Goal: Navigation & Orientation: Find specific page/section

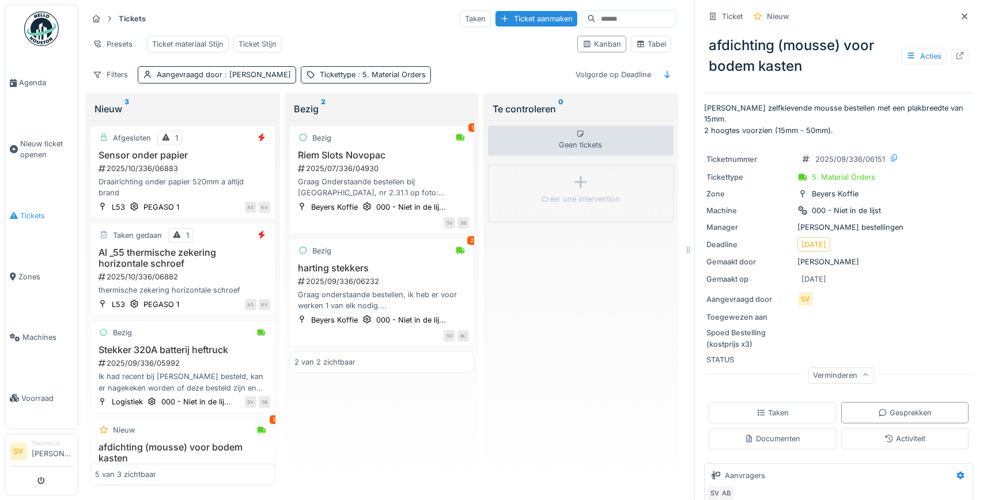
click at [16, 213] on icon at bounding box center [14, 215] width 8 height 8
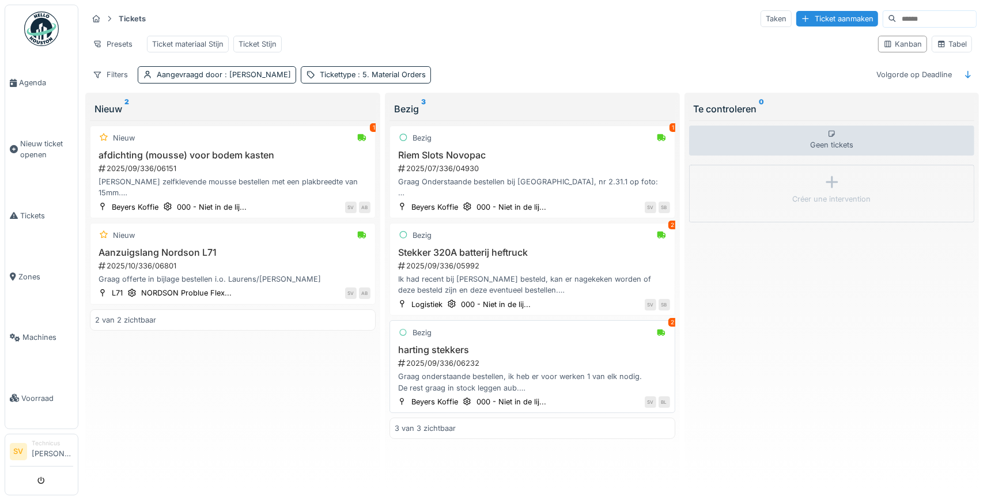
click at [467, 360] on div "2025/09/336/06232" at bounding box center [533, 363] width 273 height 11
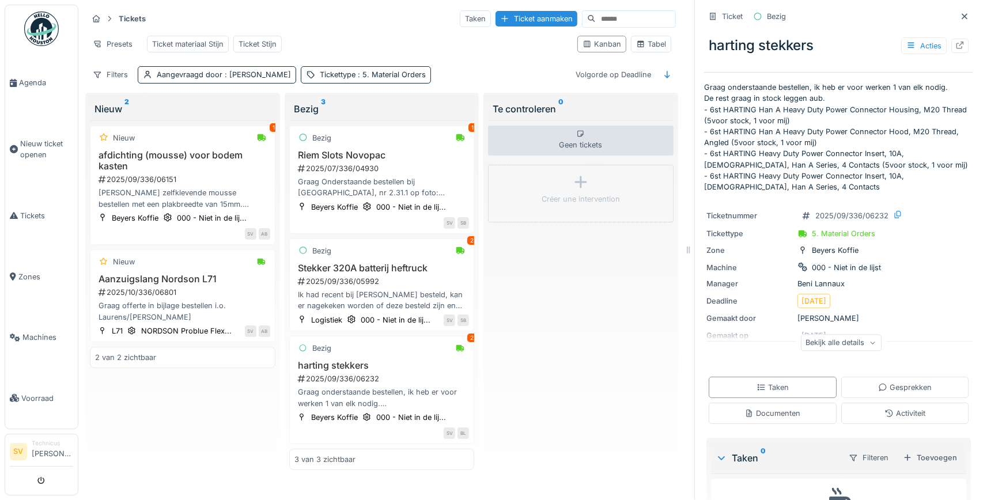
scroll to position [62, 0]
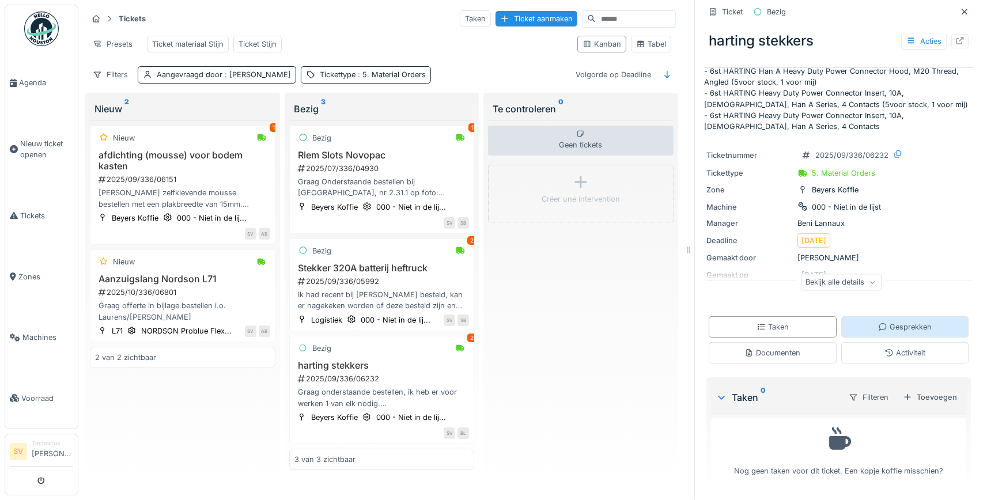
click at [906, 327] on div "Gesprekken" at bounding box center [905, 327] width 54 height 11
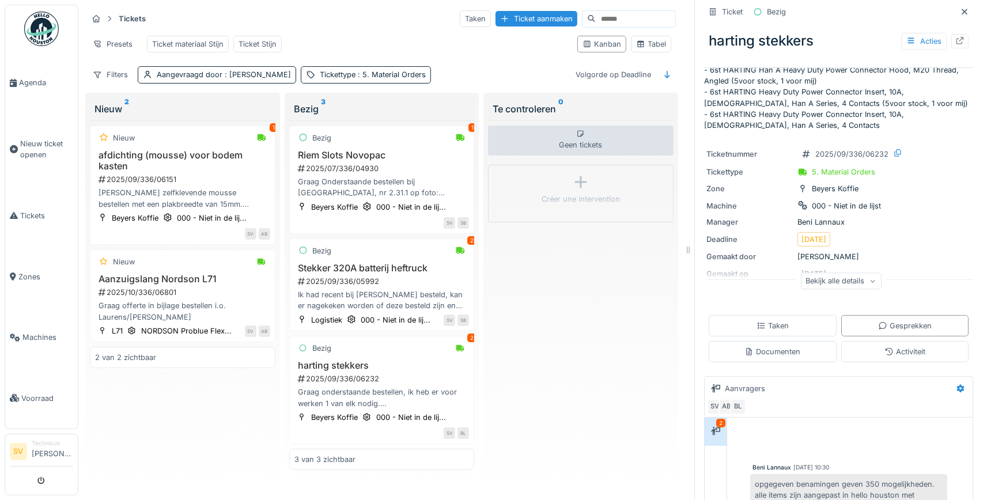
scroll to position [209, 0]
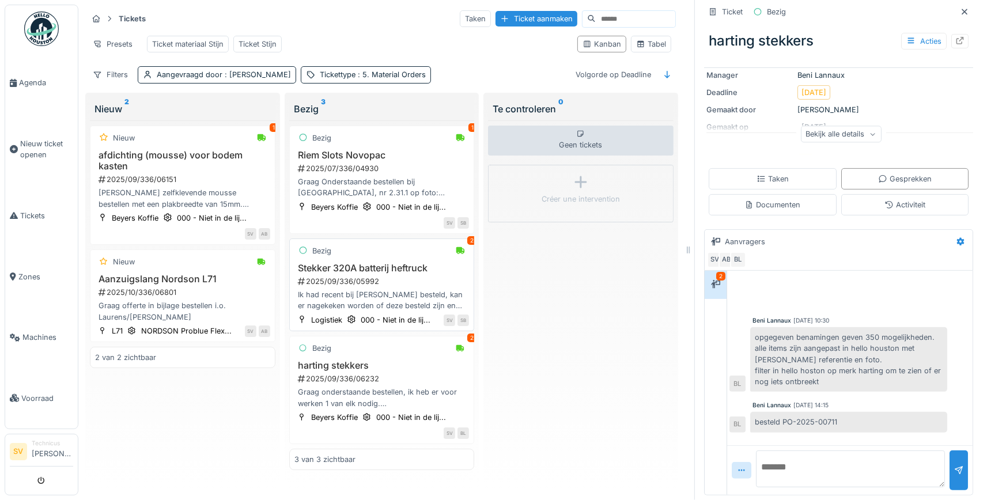
click at [342, 296] on div "Ik had recent bij [PERSON_NAME] besteld, kan er nagekeken worden of deze bestel…" at bounding box center [381, 300] width 175 height 22
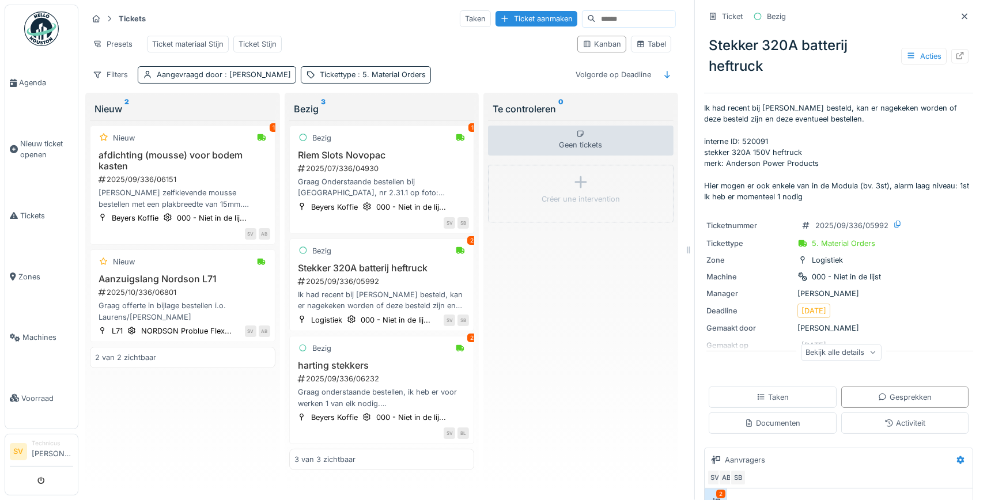
scroll to position [220, 0]
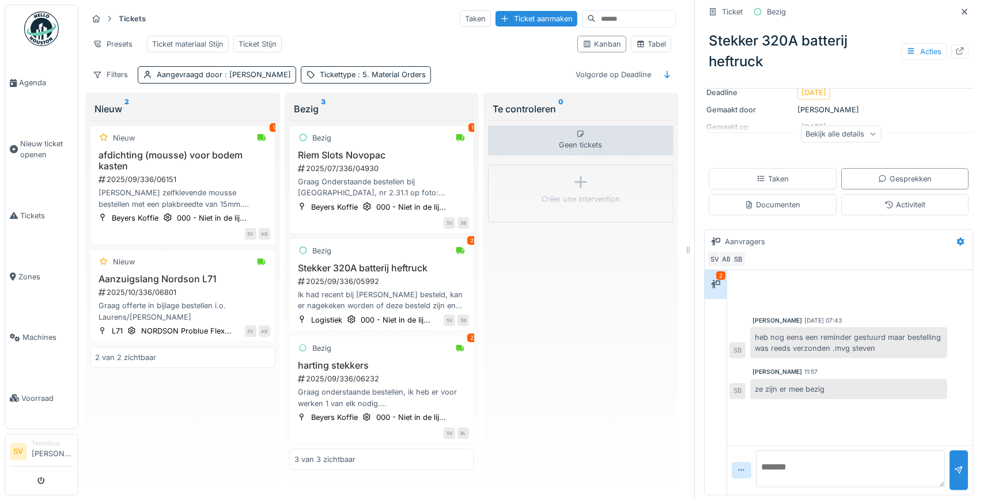
click at [721, 273] on div "2" at bounding box center [720, 275] width 9 height 9
click at [403, 360] on div "Bezig 2 harting stekkers 2025/09/336/06232 Graag onderstaande bestellen, ik heb…" at bounding box center [382, 390] width 186 height 108
click at [456, 357] on div "Bezig 2 harting stekkers 2025/09/336/06232 Graag onderstaande bestellen, ik heb…" at bounding box center [382, 390] width 186 height 108
click at [395, 280] on div "2025/09/336/05992" at bounding box center [383, 281] width 173 height 11
click at [361, 184] on div "Graag Onderstaande bestellen bij [GEOGRAPHIC_DATA], nr 2.31.1 op foto: Belt HTD…" at bounding box center [381, 187] width 175 height 22
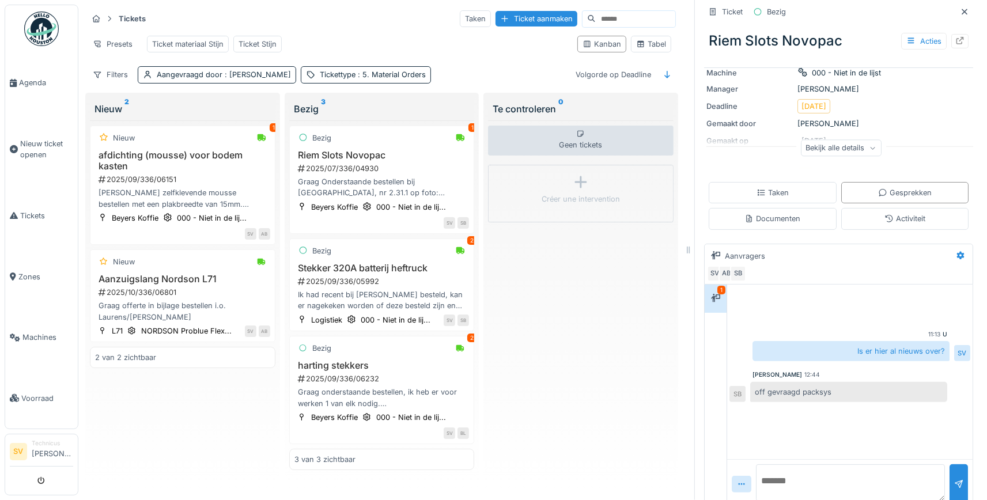
scroll to position [154, 0]
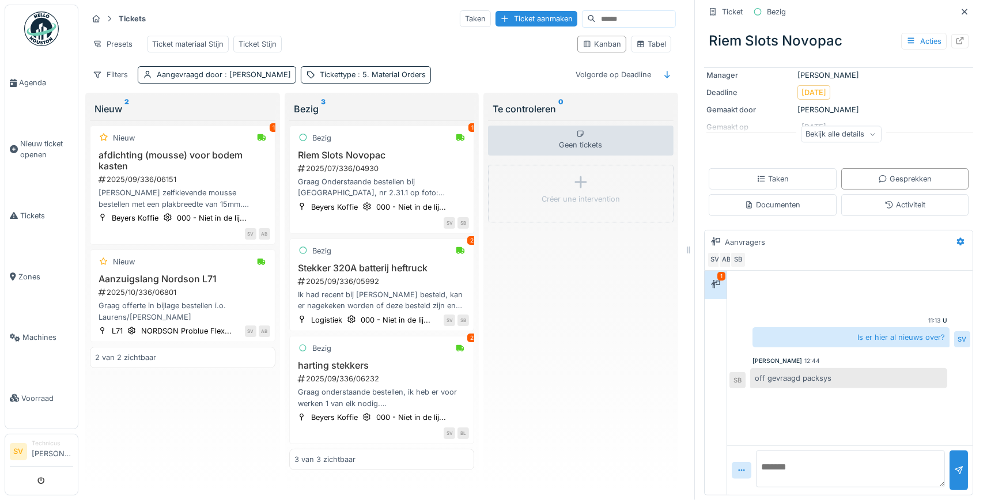
click at [801, 468] on textarea at bounding box center [850, 469] width 189 height 37
type textarea "**********"
drag, startPoint x: 957, startPoint y: 470, endPoint x: 942, endPoint y: 453, distance: 22.4
click at [956, 470] on div at bounding box center [958, 470] width 9 height 11
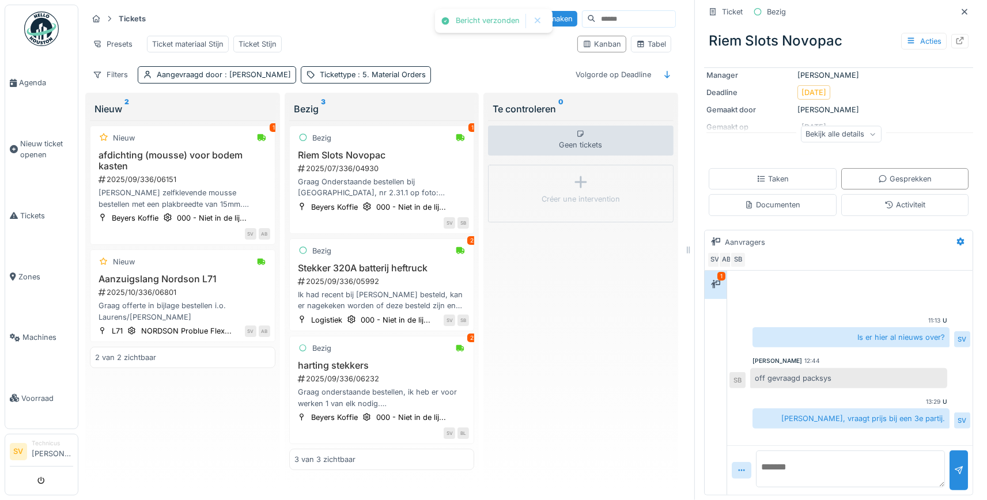
click at [721, 273] on div "1" at bounding box center [721, 276] width 8 height 9
click at [374, 289] on div "Ik had recent bij [PERSON_NAME] besteld, kan er nagekeken worden of deze bestel…" at bounding box center [381, 300] width 175 height 22
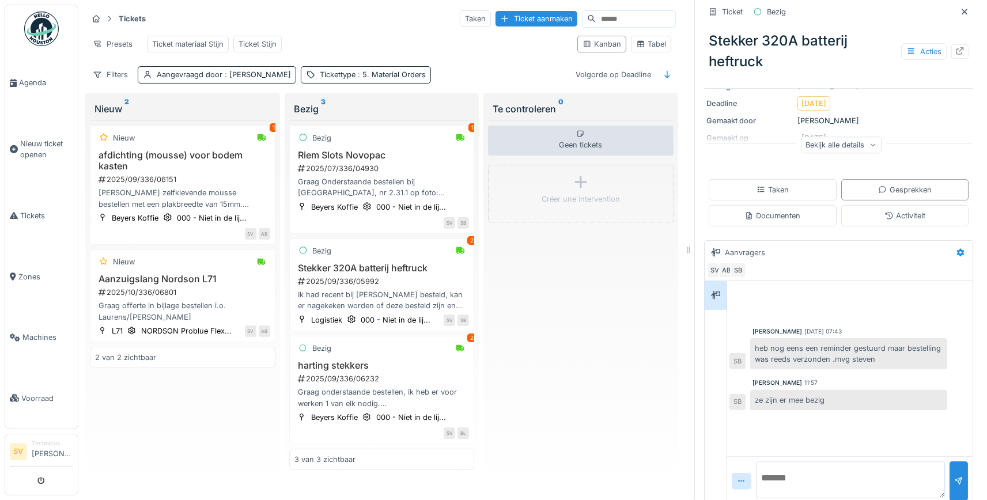
scroll to position [220, 0]
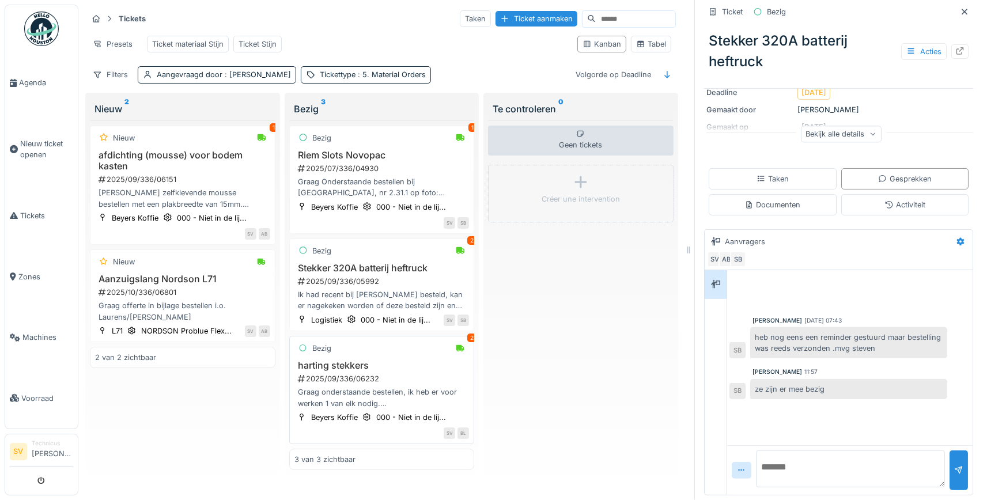
click at [394, 380] on div "2025/09/336/06232" at bounding box center [383, 378] width 173 height 11
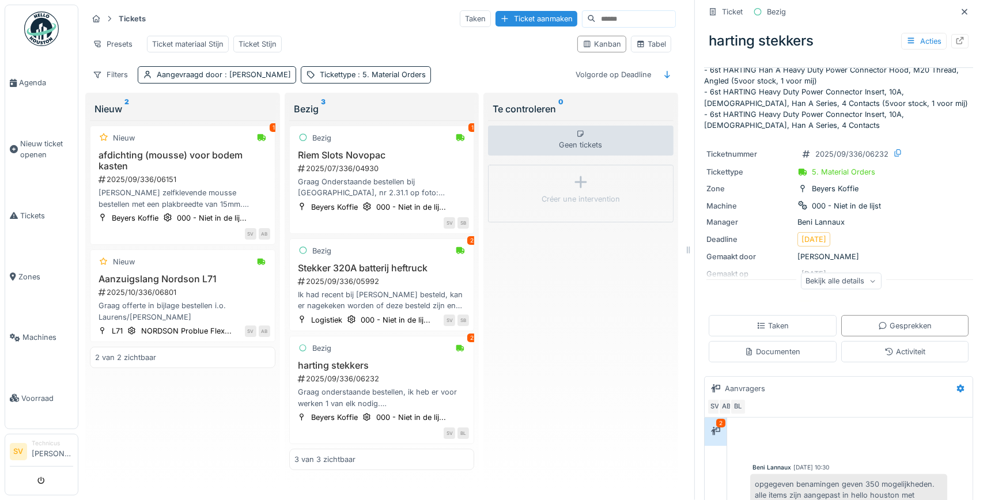
scroll to position [108, 0]
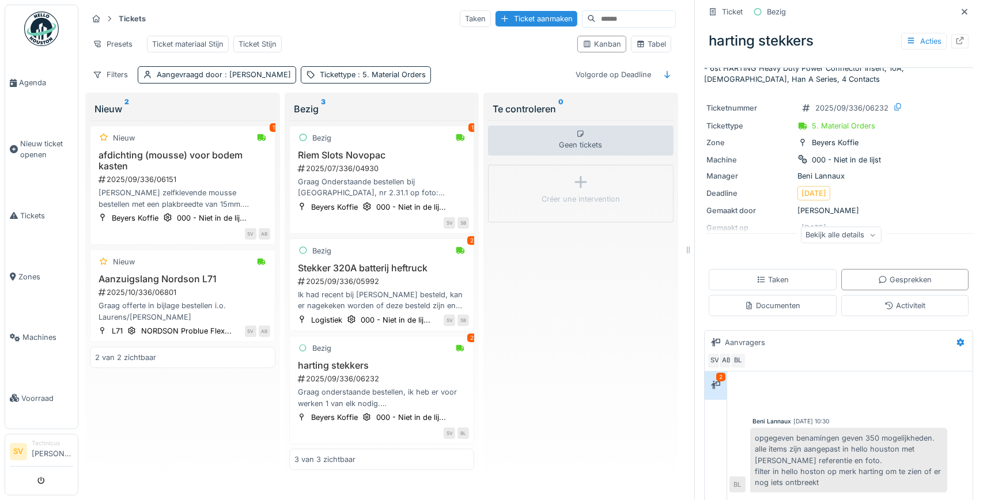
click at [721, 378] on div "2" at bounding box center [720, 377] width 9 height 9
click at [175, 143] on div "Nieuw 1" at bounding box center [182, 138] width 175 height 14
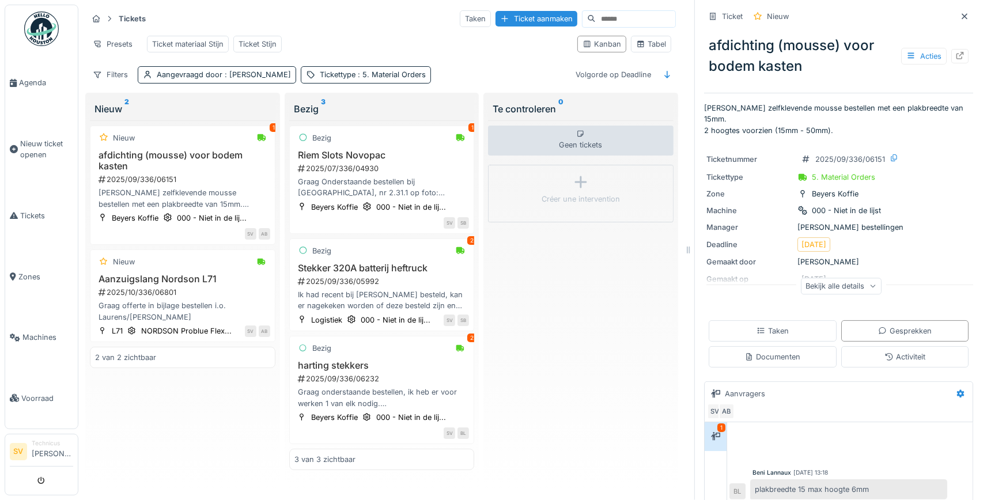
click at [720, 424] on div "1" at bounding box center [721, 428] width 8 height 9
click at [39, 210] on span "Tickets" at bounding box center [46, 215] width 53 height 11
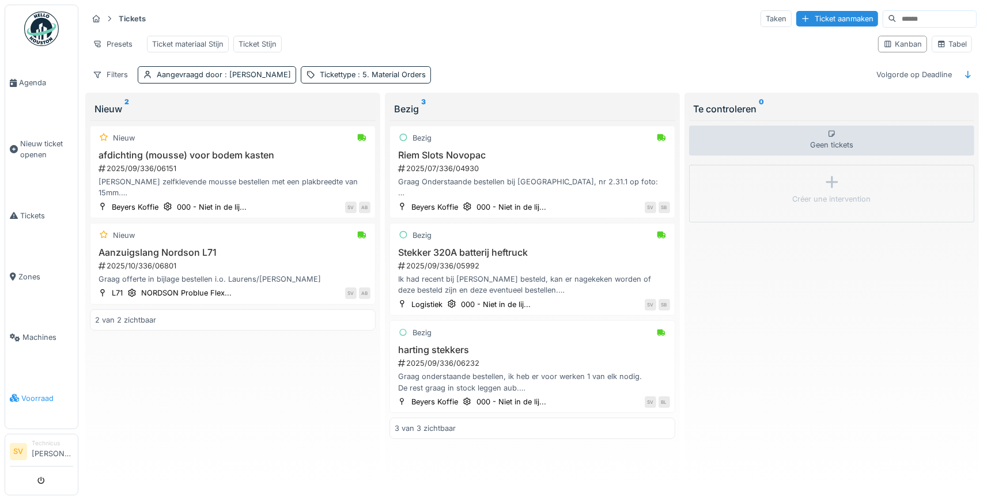
click at [44, 393] on span "Voorraad" at bounding box center [47, 398] width 52 height 11
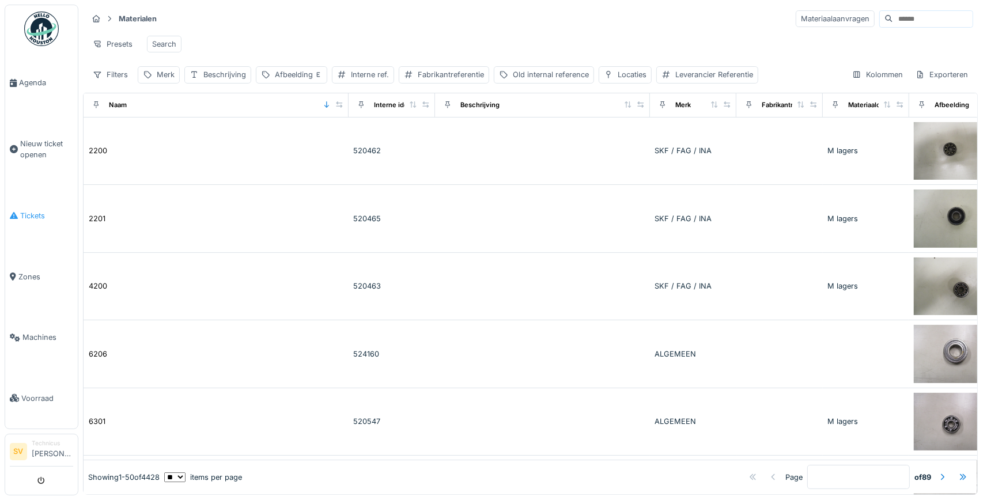
click at [33, 210] on span "Tickets" at bounding box center [46, 215] width 53 height 11
